Goal: Information Seeking & Learning: Learn about a topic

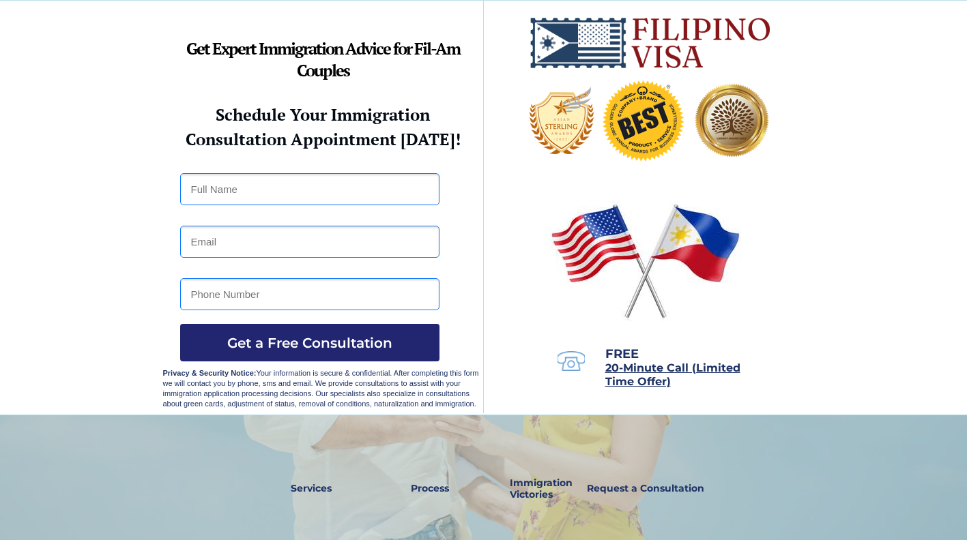
click at [651, 132] on img at bounding box center [643, 119] width 104 height 104
